Goal: Navigation & Orientation: Find specific page/section

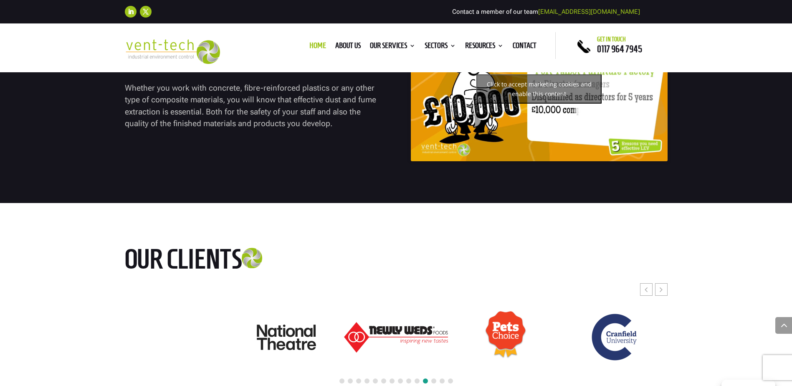
scroll to position [3550, 0]
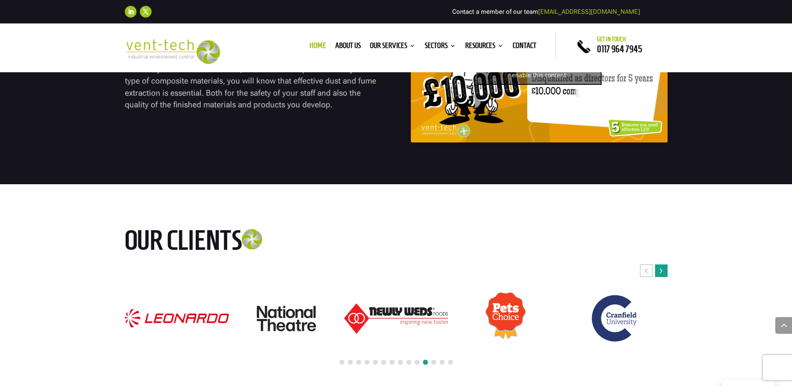
click at [662, 268] on icon "Next slide" at bounding box center [661, 270] width 3 height 8
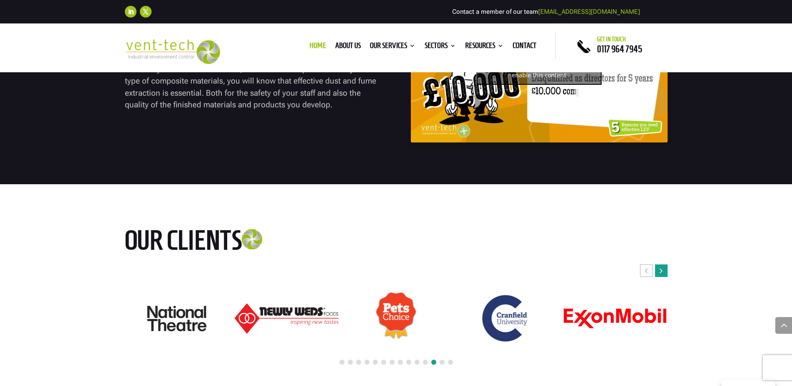
click at [662, 268] on icon "Next slide" at bounding box center [661, 270] width 3 height 8
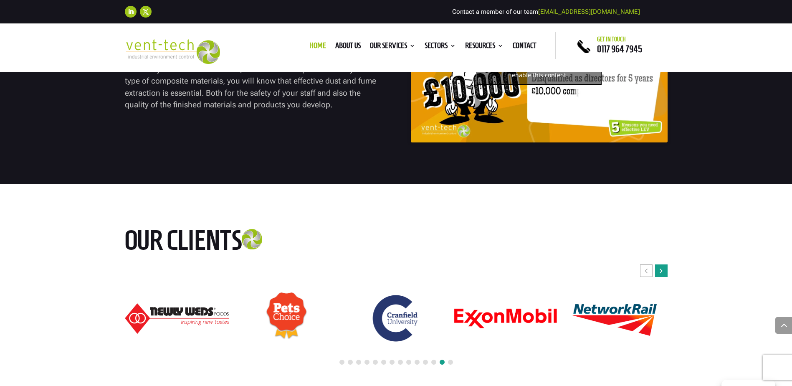
click at [662, 268] on icon "Next slide" at bounding box center [661, 270] width 3 height 8
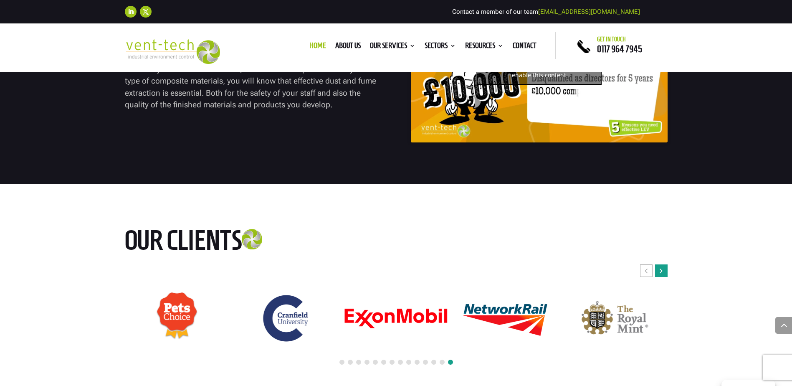
click at [662, 268] on icon "Next slide" at bounding box center [661, 270] width 3 height 8
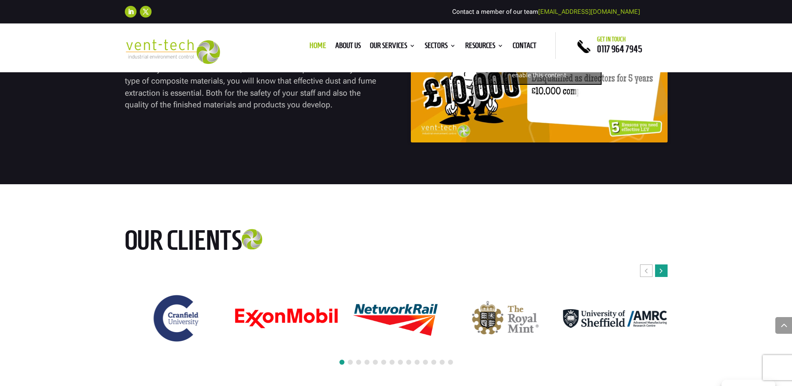
click at [662, 268] on icon "Next slide" at bounding box center [661, 270] width 3 height 8
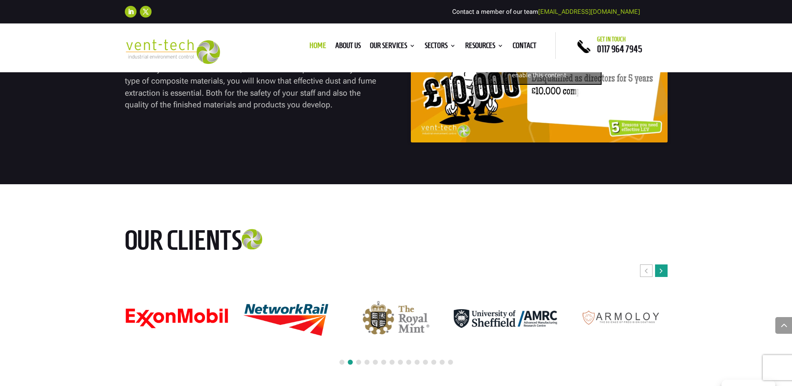
click at [662, 268] on icon "Next slide" at bounding box center [661, 270] width 3 height 8
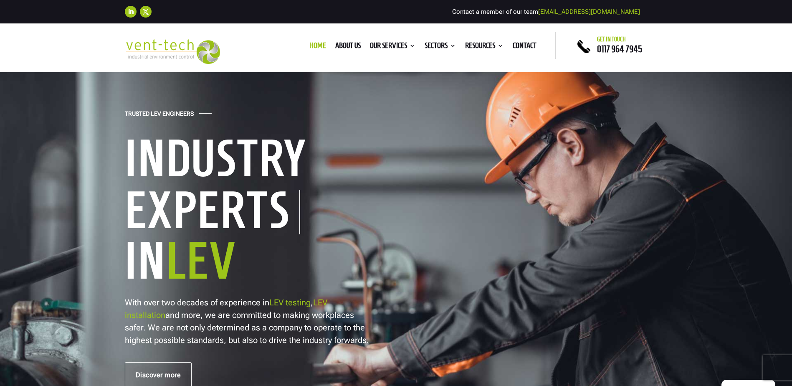
scroll to position [0, 0]
